Goal: Task Accomplishment & Management: Use online tool/utility

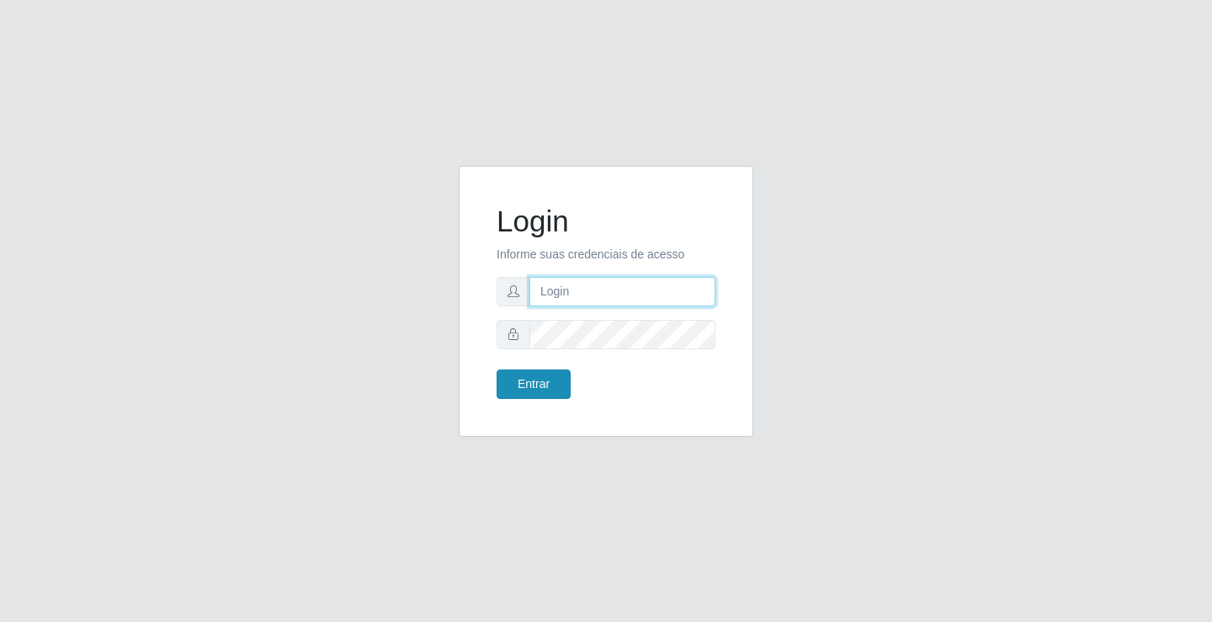
type input "[EMAIL_ADDRESS][DOMAIN_NAME]"
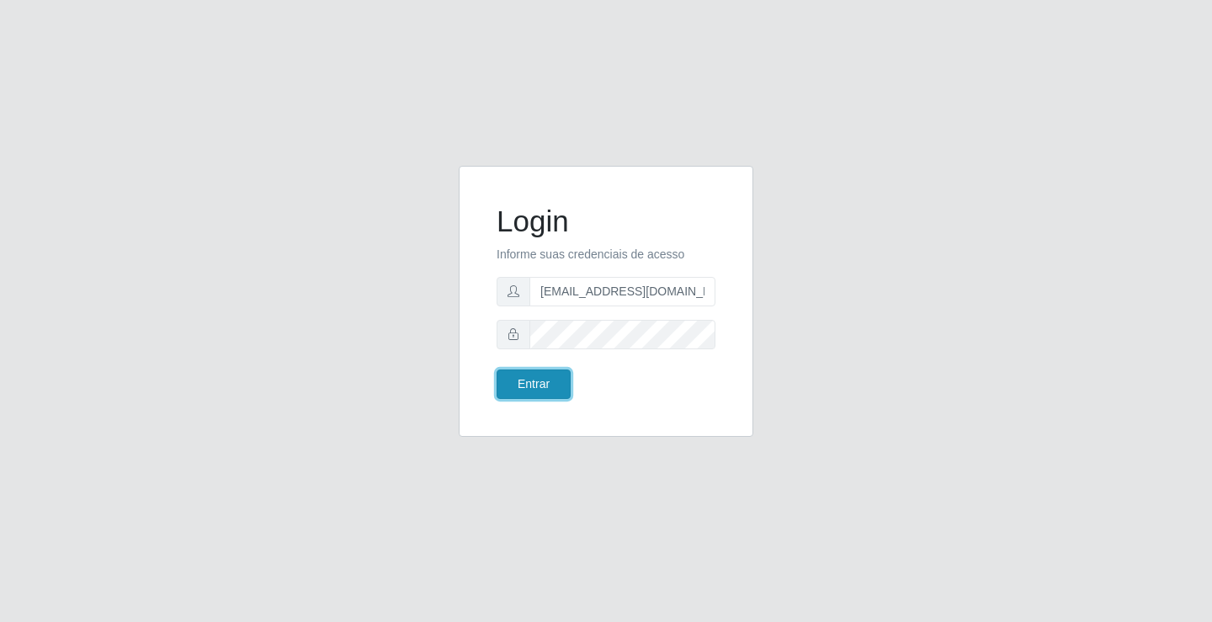
click at [532, 384] on button "Entrar" at bounding box center [534, 383] width 74 height 29
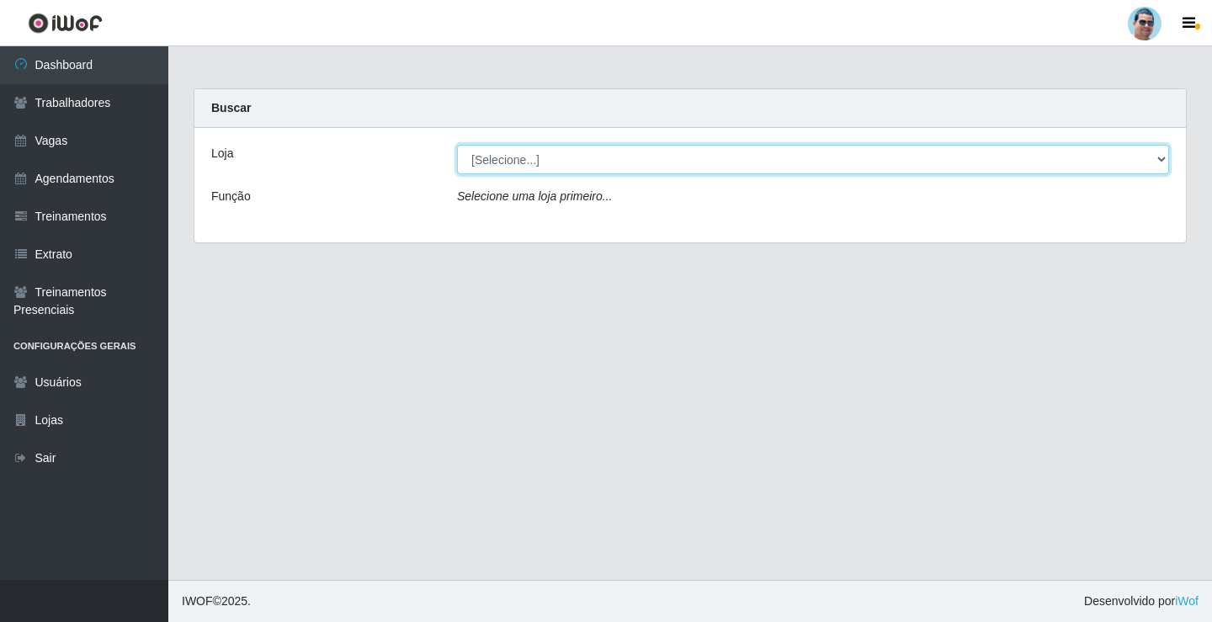
click at [564, 156] on select "[Selecione...] Mercadinho Extrabom" at bounding box center [813, 159] width 712 height 29
select select "175"
click at [457, 145] on select "[Selecione...] Mercadinho Extrabom" at bounding box center [813, 159] width 712 height 29
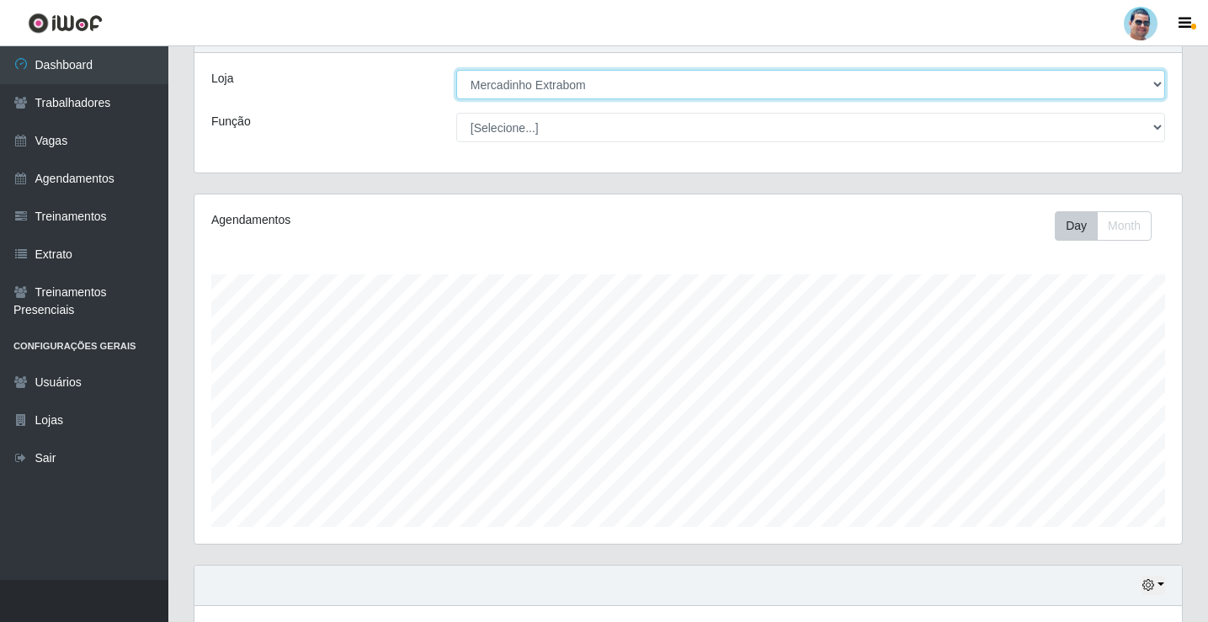
scroll to position [196, 0]
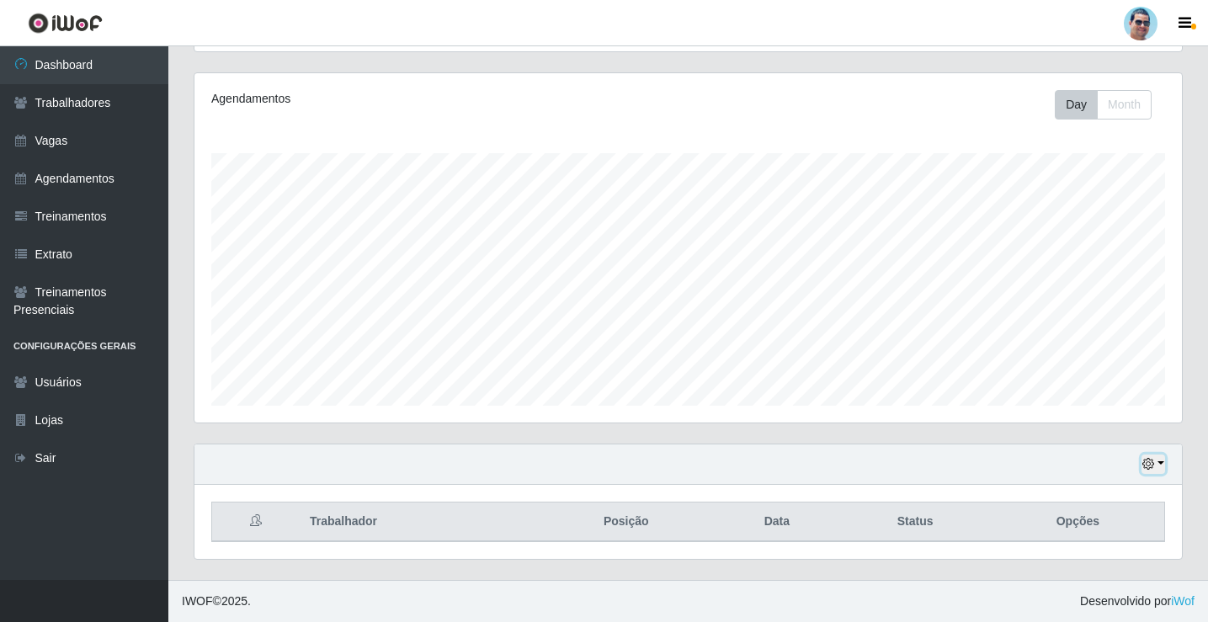
click at [1158, 468] on button "button" at bounding box center [1153, 463] width 24 height 19
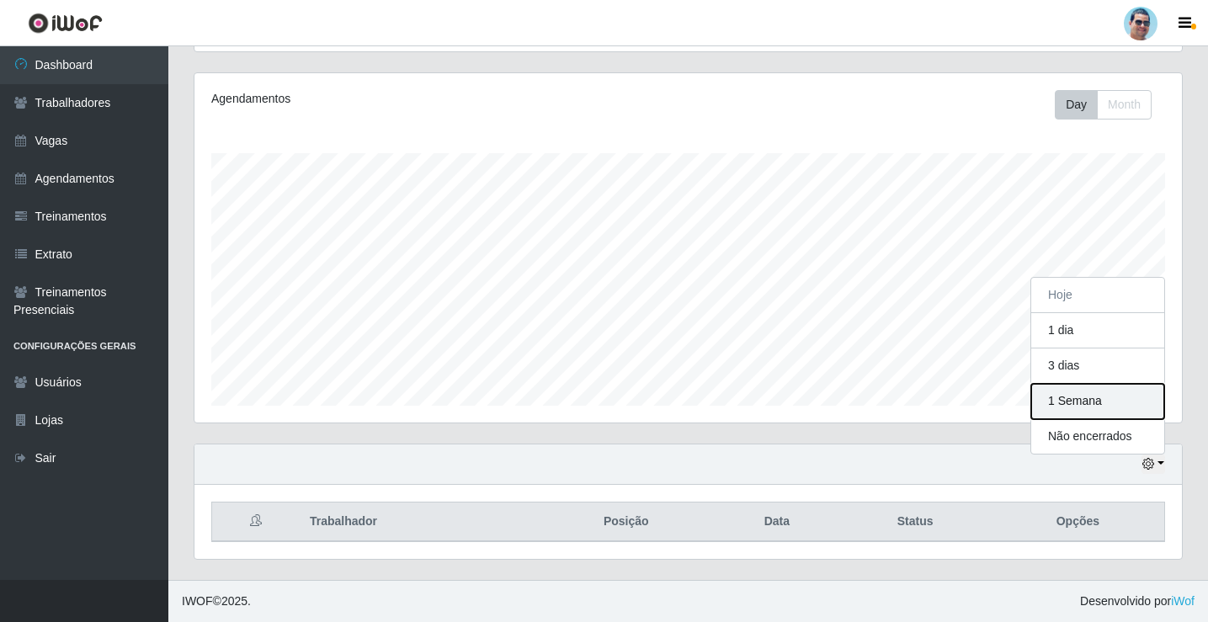
click at [1081, 396] on button "1 Semana" at bounding box center [1097, 401] width 133 height 35
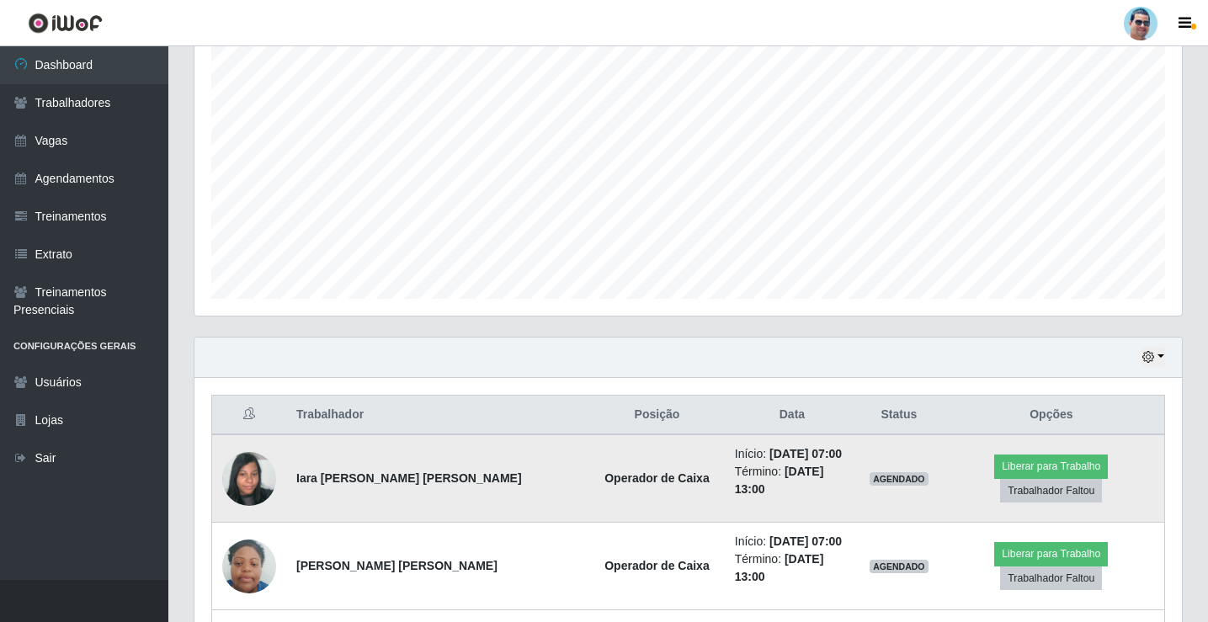
scroll to position [617, 0]
